Goal: Complete application form

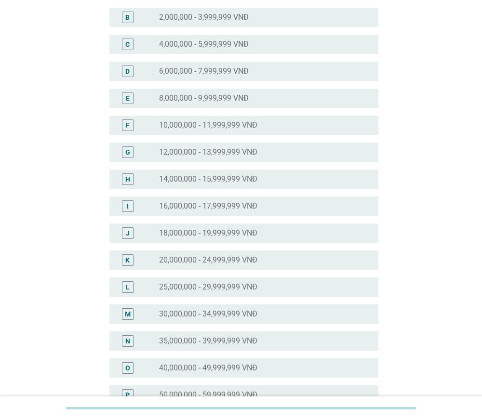
scroll to position [123, 0]
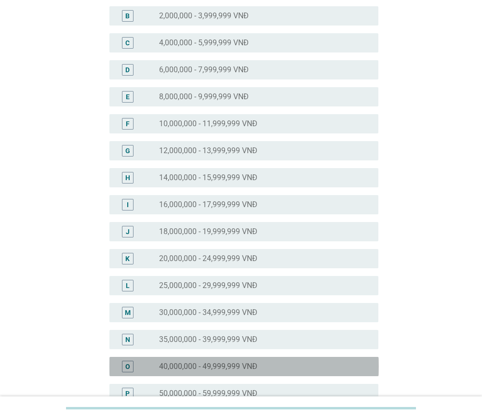
click at [211, 362] on label "40,000,000 - 49,999,999 VNĐ" at bounding box center [208, 367] width 98 height 10
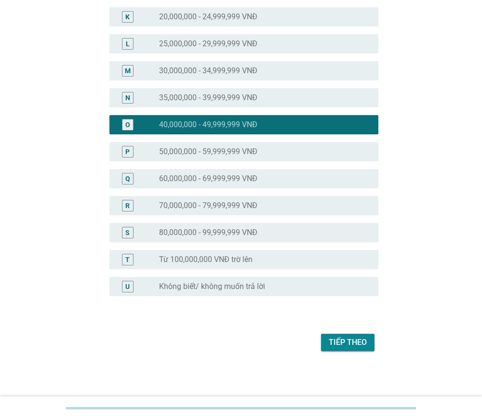
scroll to position [365, 0]
click at [363, 342] on div "Tiếp theo" at bounding box center [348, 343] width 38 height 12
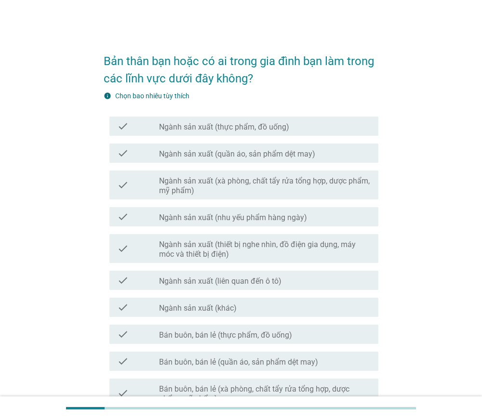
click at [274, 159] on label "Ngành sản xuất (quần áo, sản phẩm dệt may)" at bounding box center [237, 154] width 156 height 10
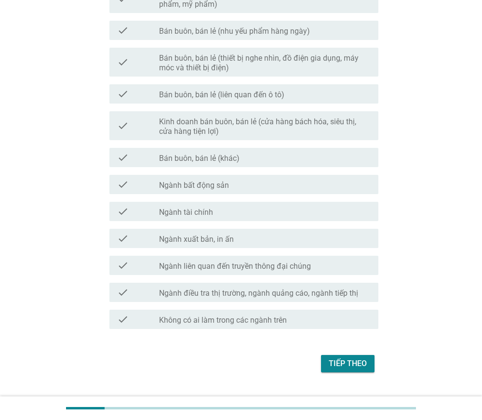
scroll to position [397, 0]
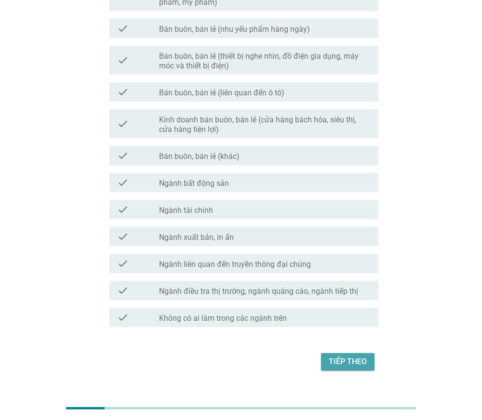
click at [349, 364] on div "Tiếp theo" at bounding box center [348, 362] width 38 height 12
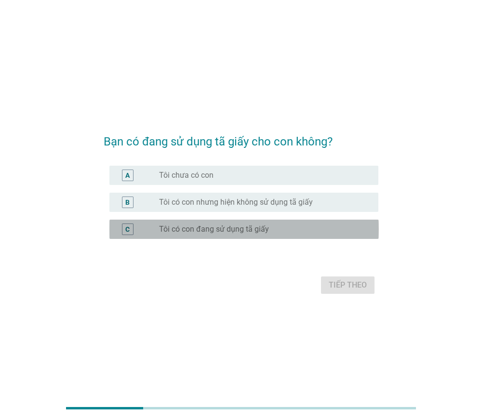
click at [283, 232] on div "radio_button_unchecked Tôi có con đang sử dụng tã giấy" at bounding box center [261, 230] width 204 height 10
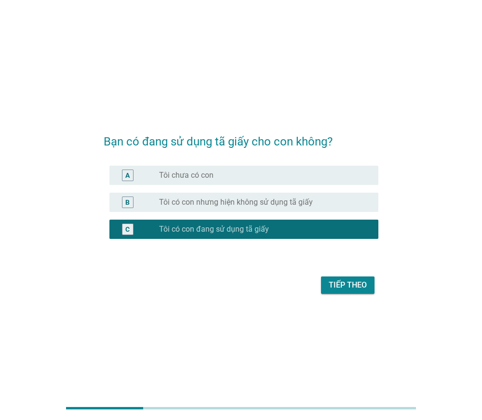
click at [357, 291] on button "Tiếp theo" at bounding box center [348, 285] width 54 height 17
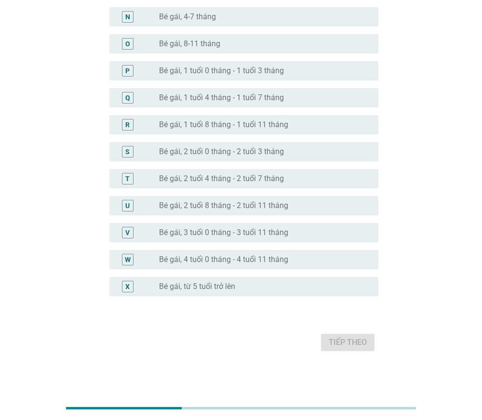
scroll to position [464, 0]
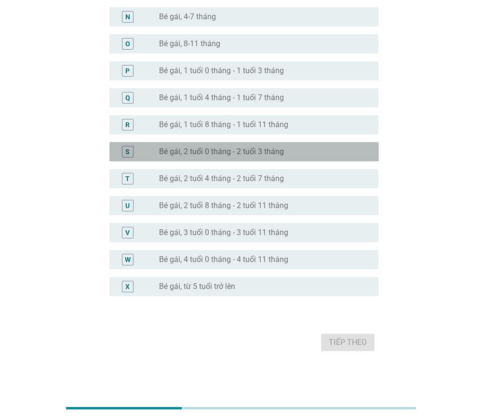
click at [240, 148] on label "Bé gái, 2 tuổi 0 tháng - 2 tuổi 3 tháng" at bounding box center [221, 152] width 125 height 10
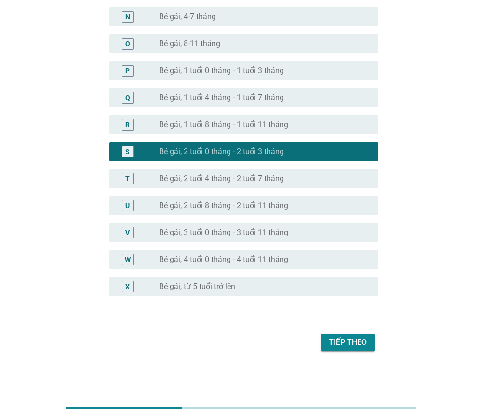
click at [362, 342] on div "Tiếp theo" at bounding box center [348, 343] width 38 height 12
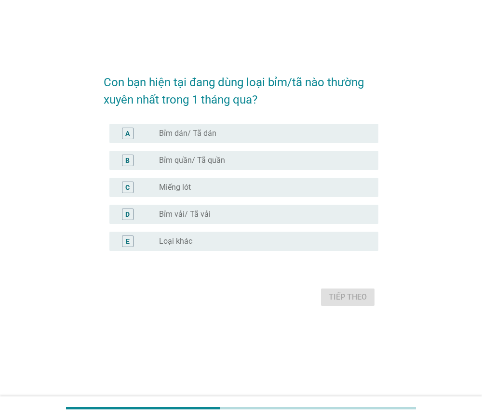
scroll to position [0, 0]
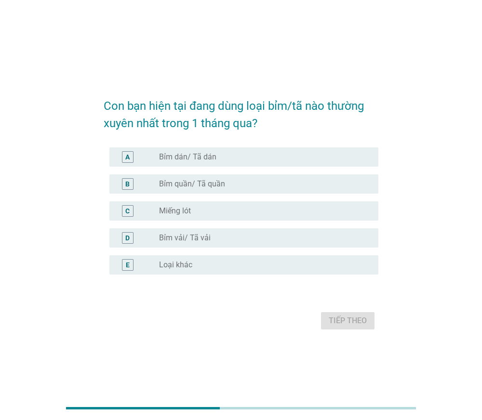
click at [232, 161] on div "radio_button_unchecked Bỉm dán/ Tã dán" at bounding box center [261, 157] width 204 height 10
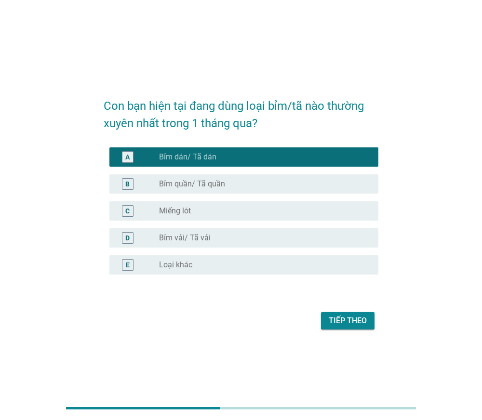
click at [230, 179] on div "radio_button_unchecked Bỉm quần/ Tã quần" at bounding box center [261, 184] width 204 height 10
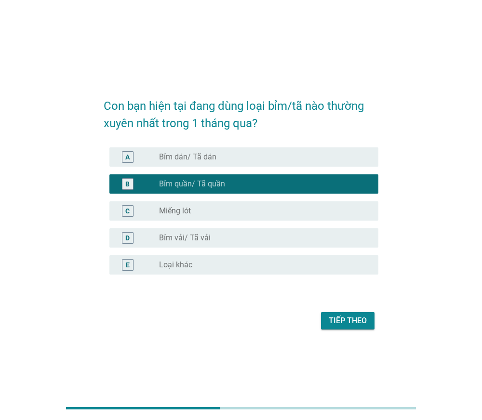
click at [250, 160] on div "radio_button_unchecked Bỉm dán/ Tã dán" at bounding box center [261, 157] width 204 height 10
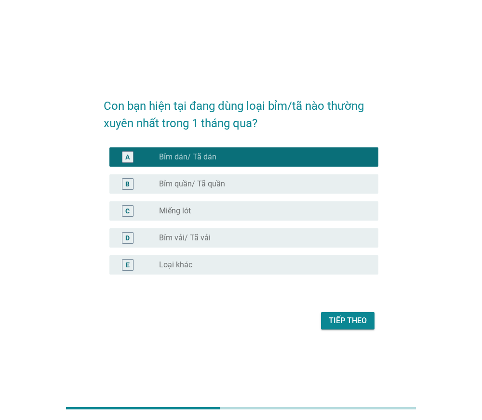
click at [251, 175] on div "B radio_button_unchecked Bỉm quần/ Tã quần" at bounding box center [243, 184] width 269 height 19
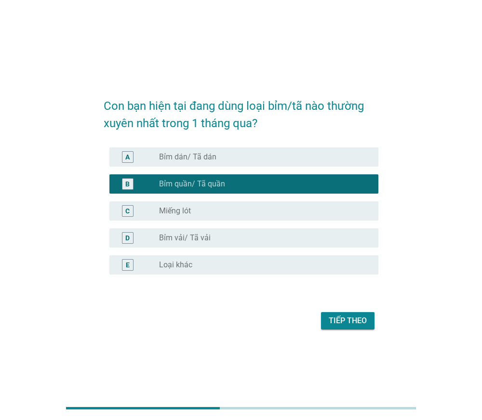
click at [352, 316] on div "Tiếp theo" at bounding box center [348, 321] width 38 height 12
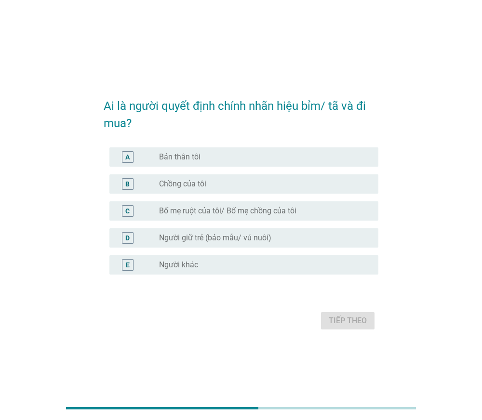
click at [179, 157] on label "Bản thân tôi" at bounding box center [179, 157] width 41 height 10
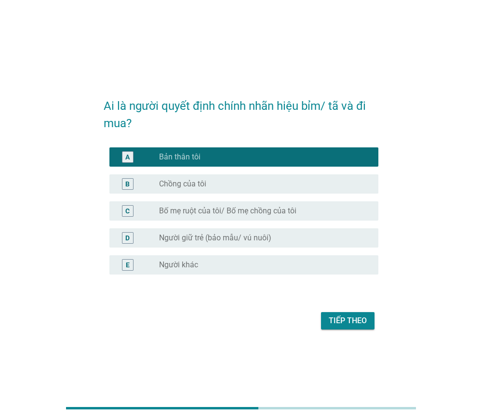
click at [338, 316] on div "Tiếp theo" at bounding box center [348, 321] width 38 height 12
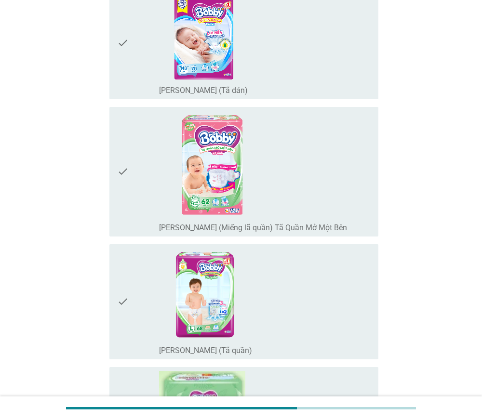
scroll to position [1304, 0]
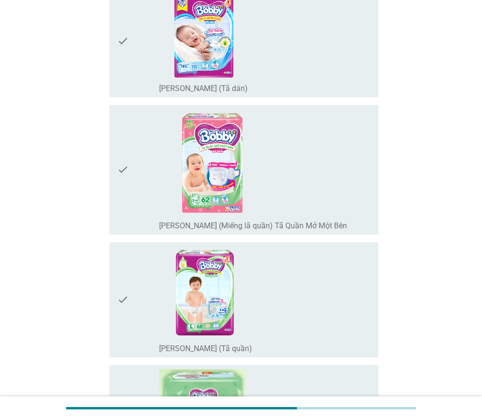
click at [274, 274] on div "check_box_outline_blank [PERSON_NAME] (Tã quần)" at bounding box center [265, 300] width 212 height 108
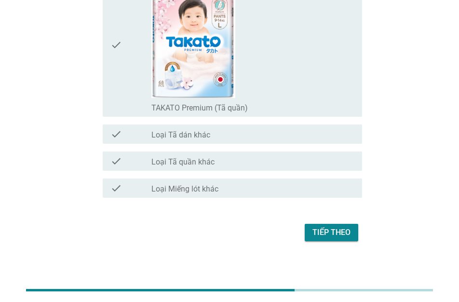
scroll to position [7083, 0]
click at [359, 230] on div "Tiếp theo" at bounding box center [229, 232] width 265 height 23
click at [337, 230] on div "Tiếp theo" at bounding box center [331, 233] width 38 height 12
